Goal: Find specific page/section: Find specific page/section

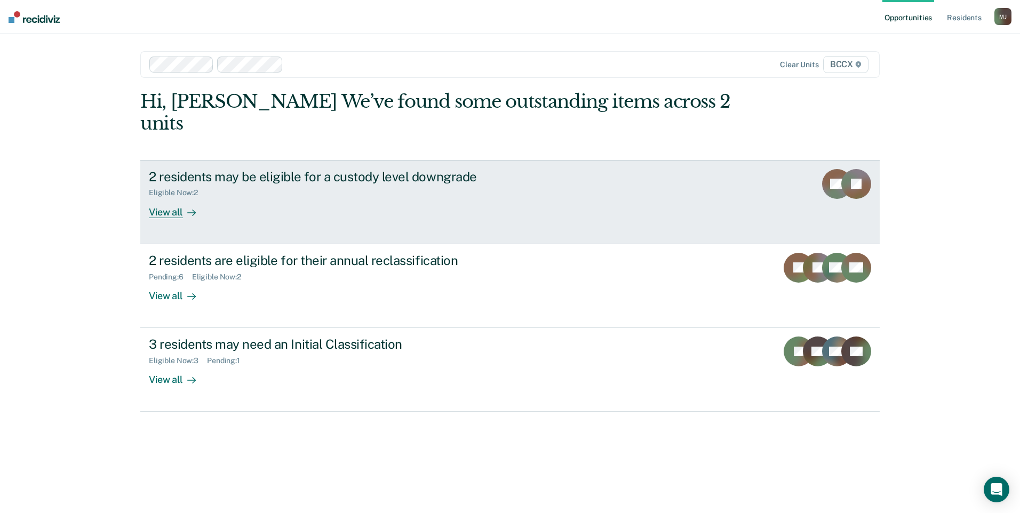
click at [169, 197] on div "View all" at bounding box center [179, 207] width 60 height 21
